Goal: Find specific page/section: Find specific page/section

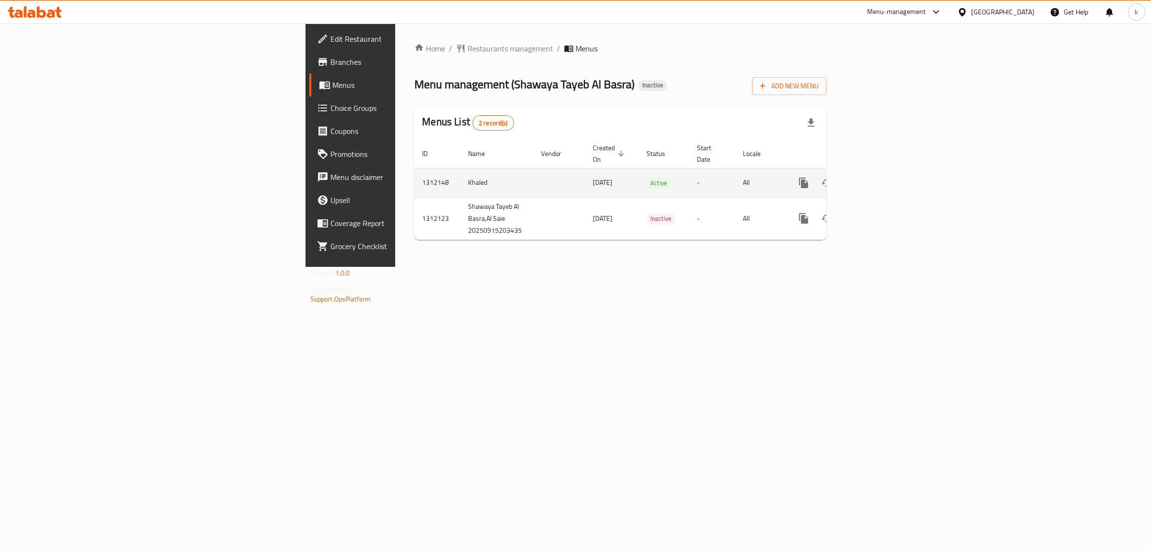
click at [892, 168] on td "enhanced table" at bounding box center [838, 182] width 107 height 29
click at [879, 177] on icon "enhanced table" at bounding box center [873, 183] width 12 height 12
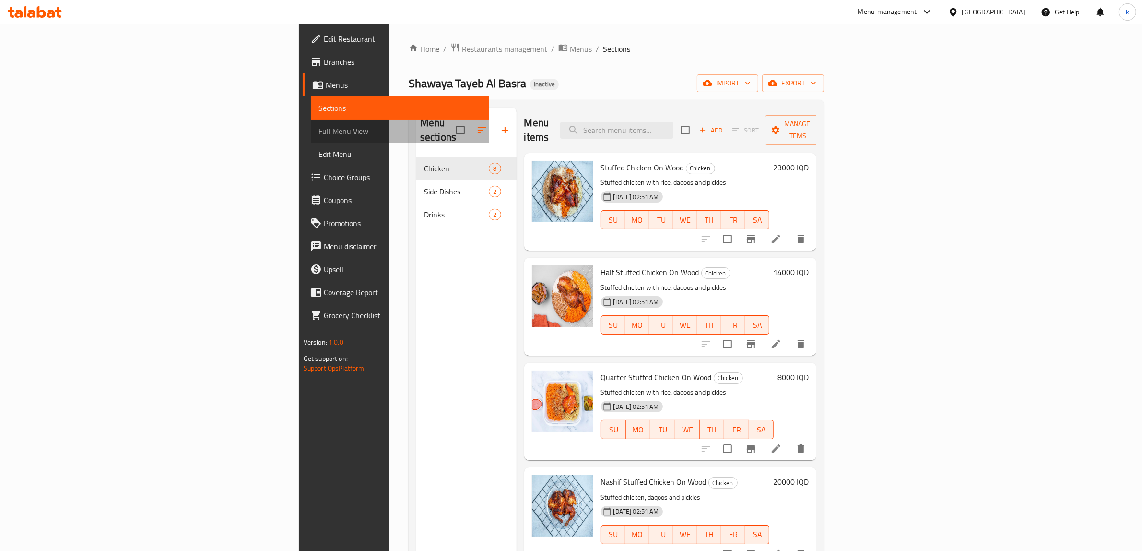
click at [318, 128] on span "Full Menu View" at bounding box center [400, 131] width 164 height 12
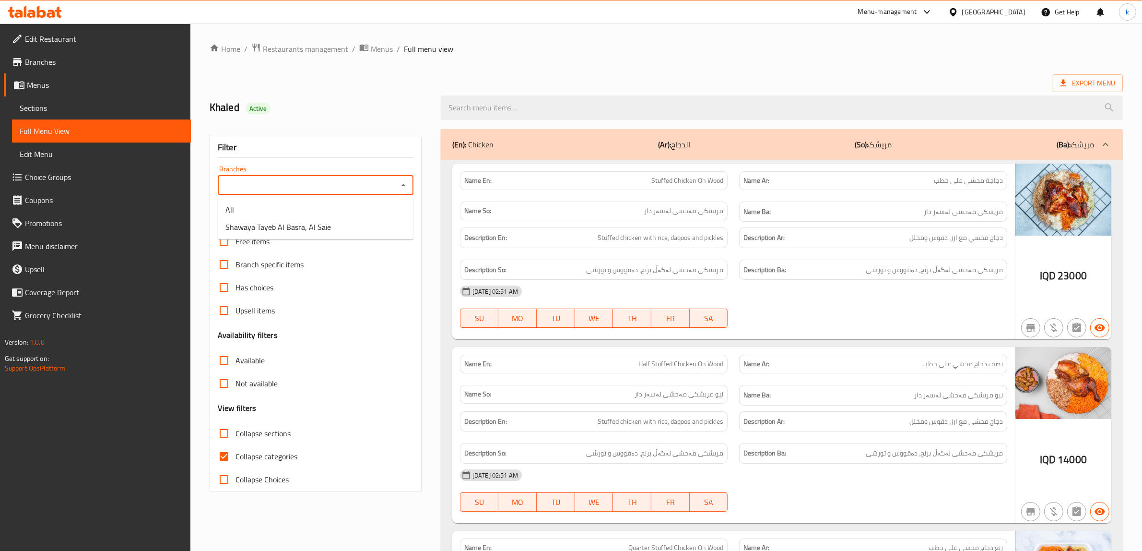
click at [344, 188] on input "Branches" at bounding box center [308, 184] width 174 height 13
click at [329, 223] on li "Shawaya Tayeb Al Basra, Al Saie" at bounding box center [316, 226] width 196 height 17
type input "Shawaya Tayeb Al Basra, Al Saie"
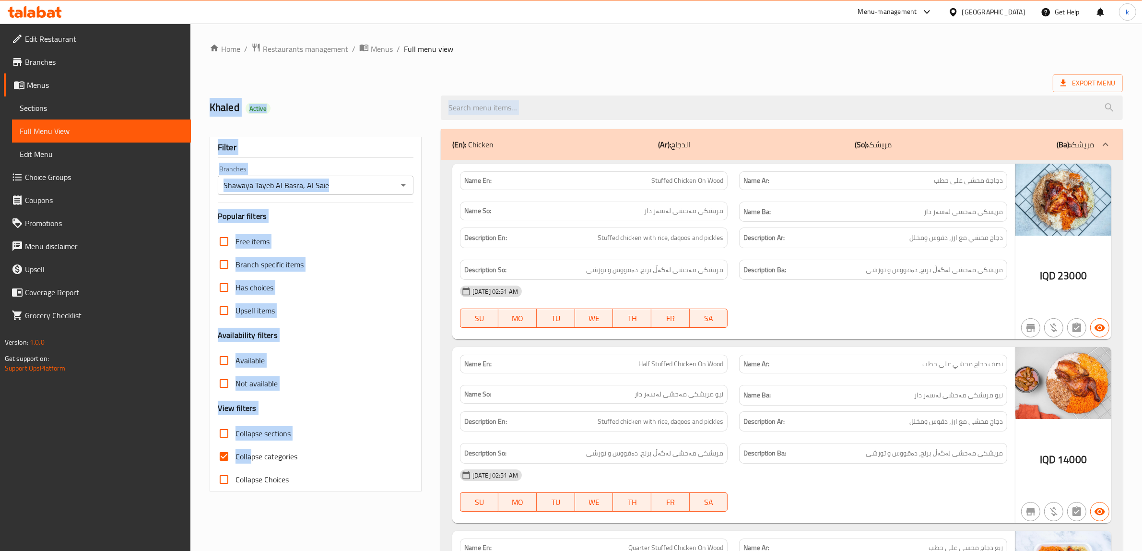
click at [253, 452] on span "Collapse categories" at bounding box center [266, 456] width 62 height 12
click at [235, 452] on input "Collapse categories" at bounding box center [223, 456] width 23 height 23
checkbox input "false"
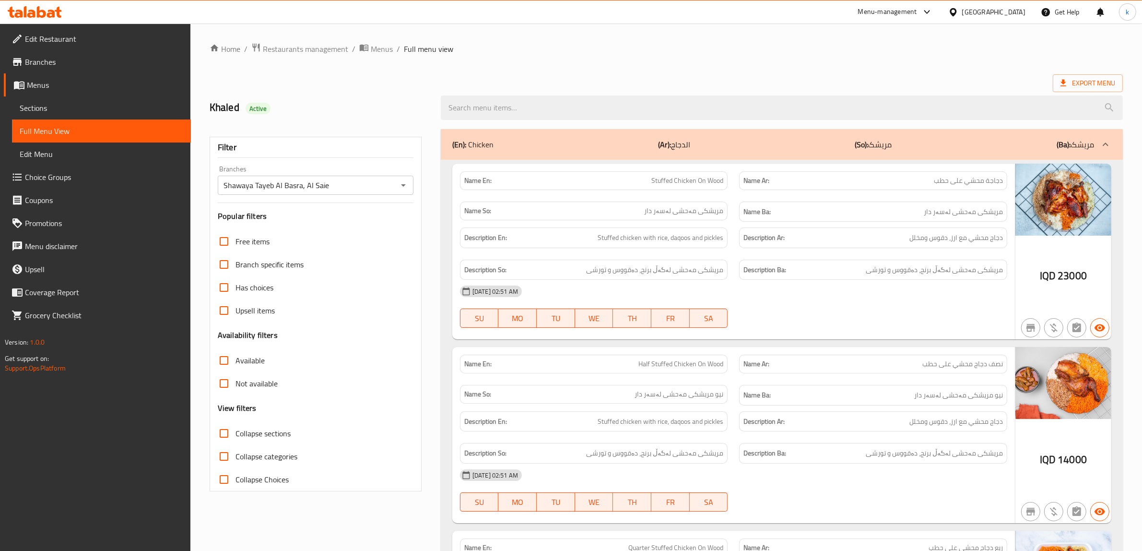
click at [257, 437] on span "Collapse sections" at bounding box center [262, 433] width 55 height 12
click at [235, 437] on input "Collapse sections" at bounding box center [223, 433] width 23 height 23
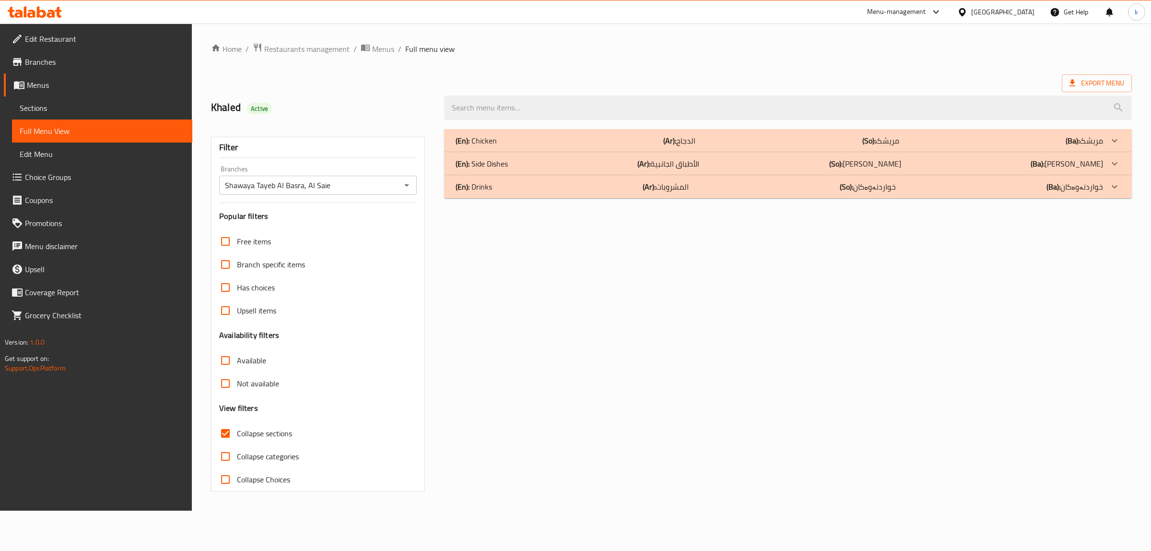
click at [257, 437] on span "Collapse sections" at bounding box center [264, 433] width 55 height 12
click at [237, 437] on input "Collapse sections" at bounding box center [225, 433] width 23 height 23
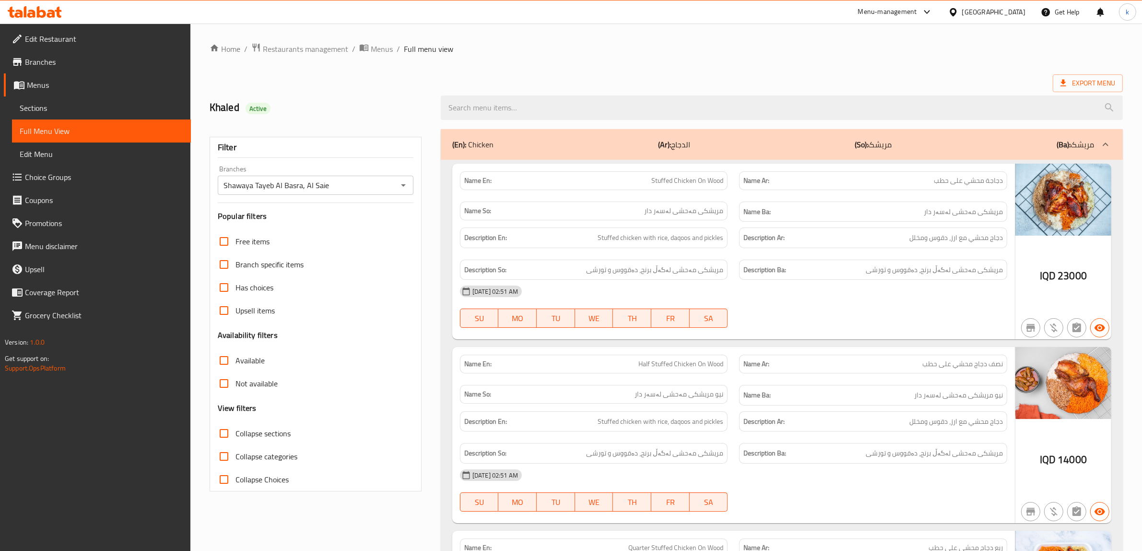
click at [289, 430] on span "Collapse sections" at bounding box center [262, 433] width 55 height 12
click at [235, 430] on input "Collapse sections" at bounding box center [223, 433] width 23 height 23
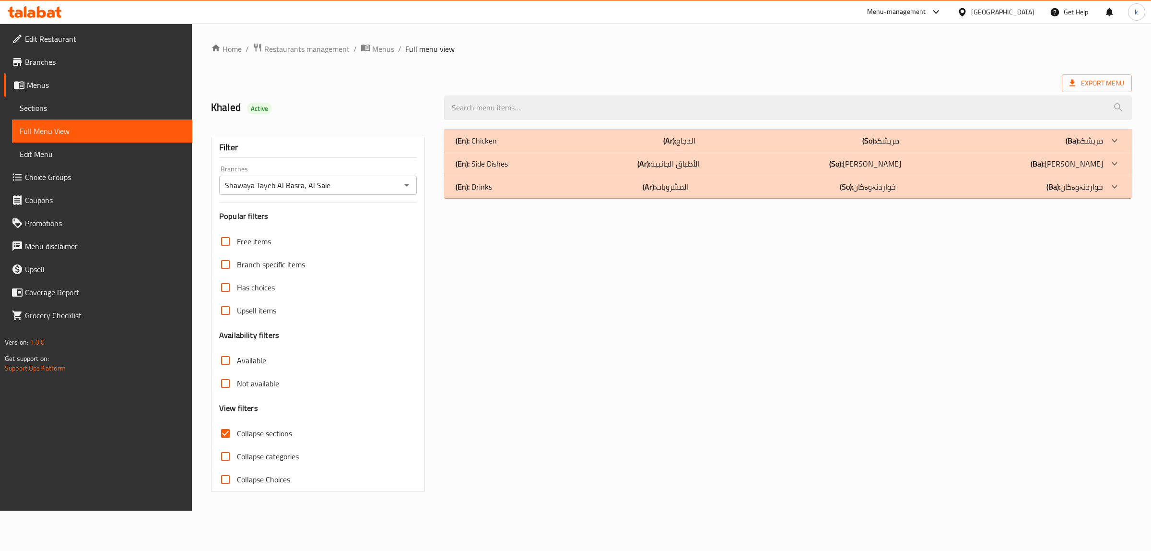
click at [281, 432] on span "Collapse sections" at bounding box center [264, 433] width 55 height 12
click at [237, 432] on input "Collapse sections" at bounding box center [225, 433] width 23 height 23
checkbox input "false"
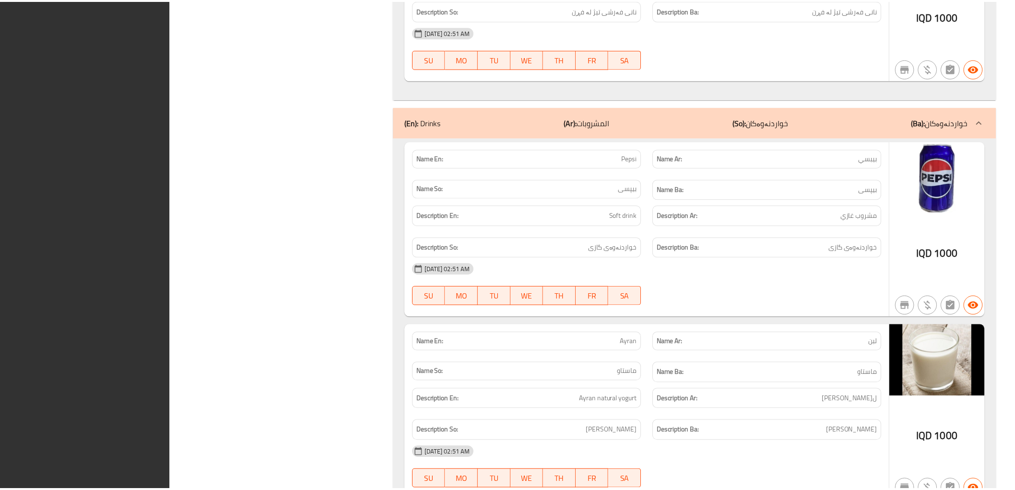
scroll to position [2017, 0]
